Goal: Information Seeking & Learning: Learn about a topic

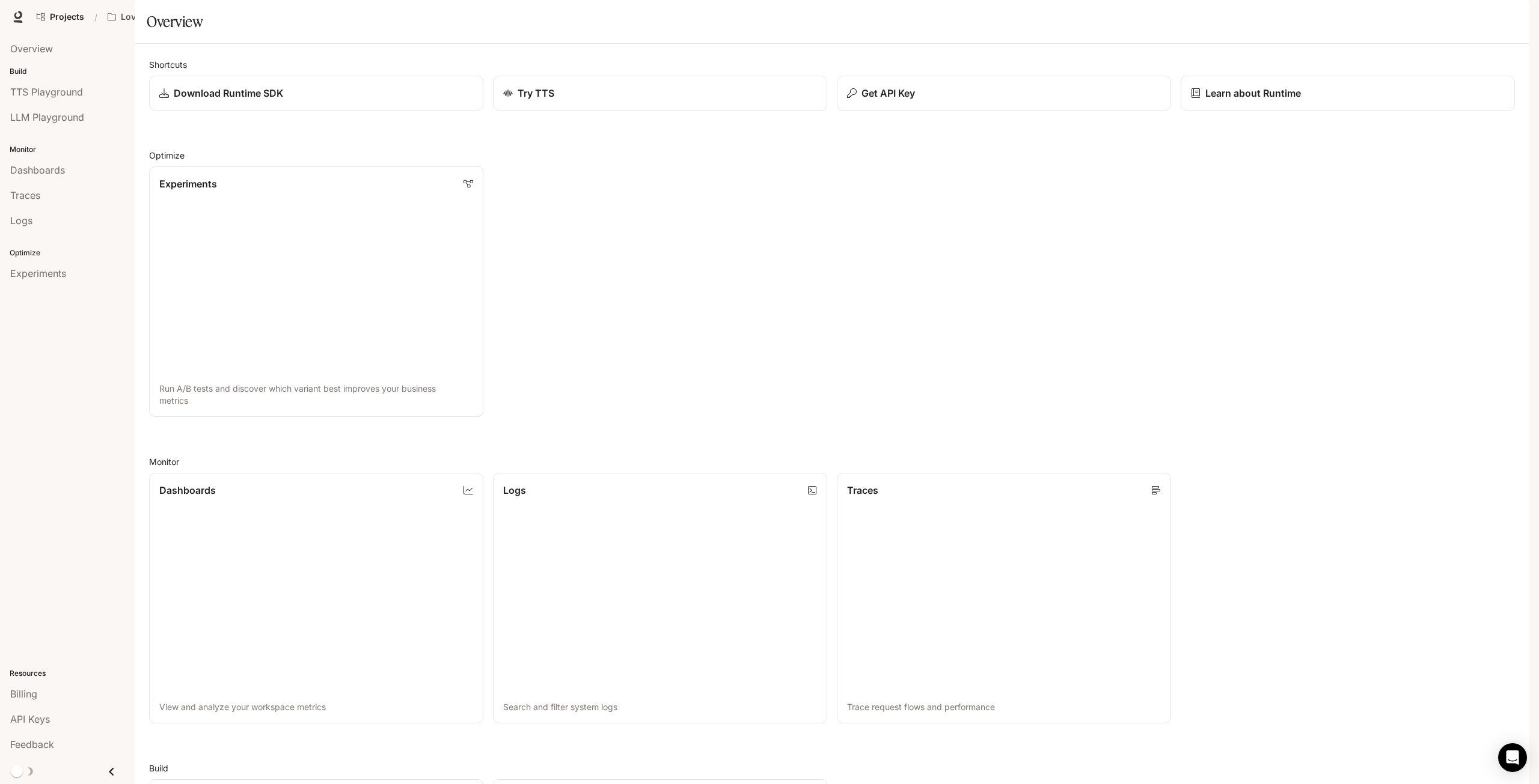
click at [1418, 20] on span "Documentation" at bounding box center [1435, 17] width 59 height 15
